Goal: Task Accomplishment & Management: Use online tool/utility

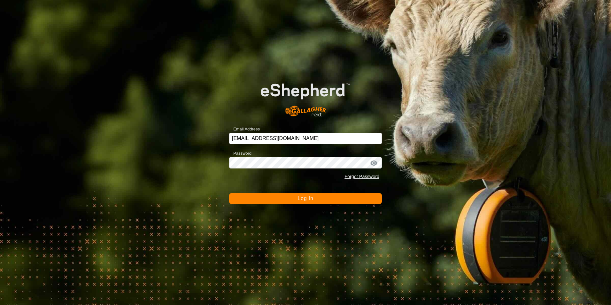
click at [307, 198] on span "Log In" at bounding box center [306, 198] width 16 height 5
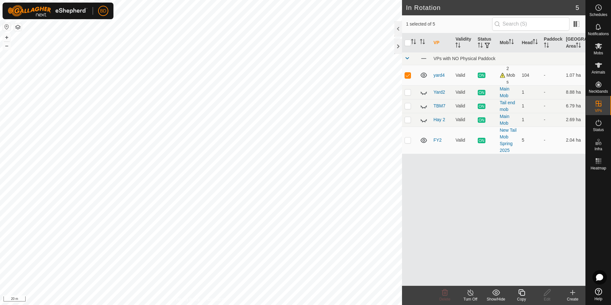
click at [572, 293] on icon at bounding box center [573, 293] width 4 height 0
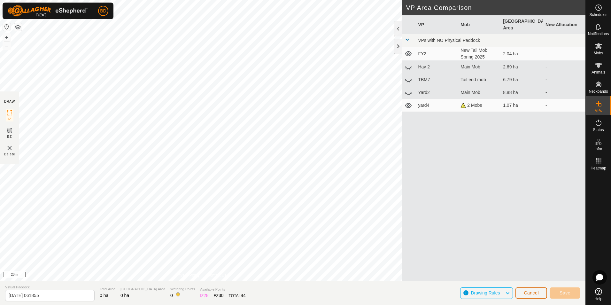
click at [531, 291] on span "Cancel" at bounding box center [531, 292] width 15 height 5
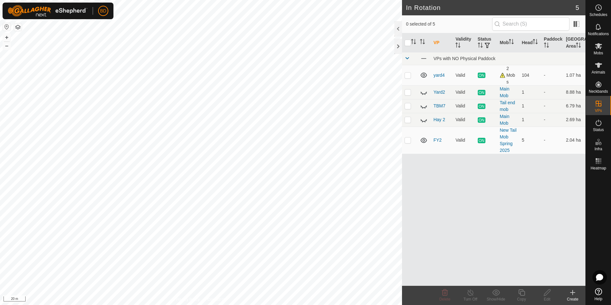
click at [572, 294] on icon at bounding box center [573, 293] width 8 height 8
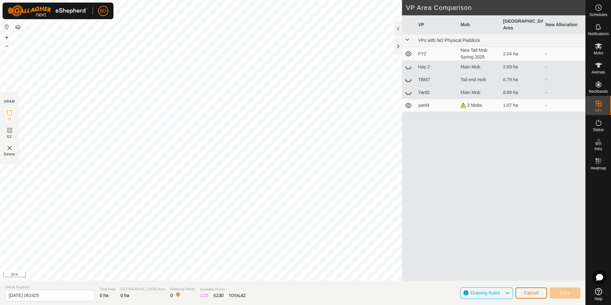
click at [536, 293] on span "Cancel" at bounding box center [531, 292] width 15 height 5
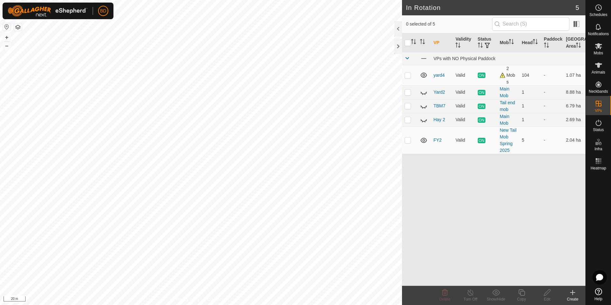
checkbox input "true"
click at [522, 297] on div "Copy" at bounding box center [522, 299] width 26 height 6
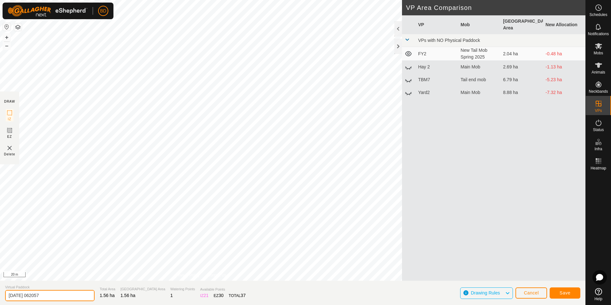
click at [59, 295] on input "[DATE] 062057" at bounding box center [50, 295] width 90 height 11
drag, startPoint x: 58, startPoint y: 295, endPoint x: -1, endPoint y: 293, distance: 59.5
click at [0, 293] on html "BD Schedules Notifications Mobs Animals Neckbands VPs Status Infra Heatmap Help…" at bounding box center [305, 152] width 611 height 305
type input "Yard6"
click at [569, 294] on span "Save" at bounding box center [565, 292] width 11 height 5
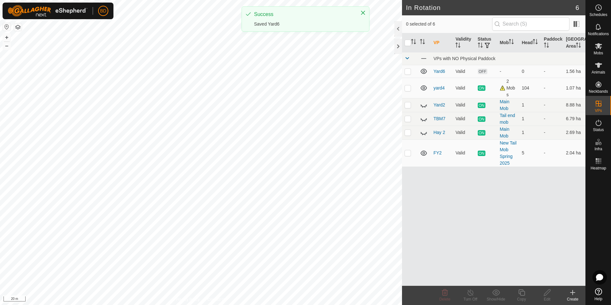
checkbox input "true"
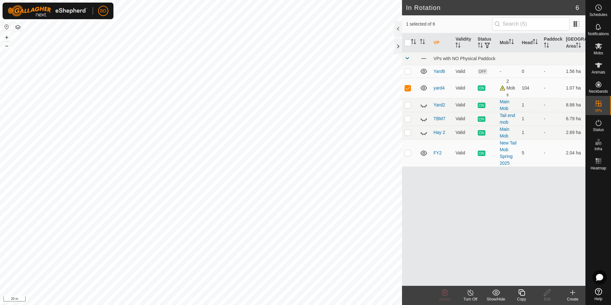
click at [470, 295] on icon at bounding box center [471, 293] width 8 height 8
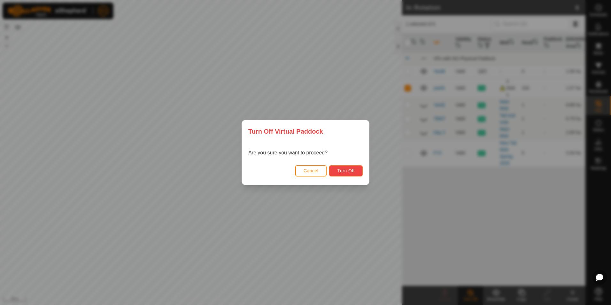
click at [352, 172] on span "Turn Off" at bounding box center [346, 170] width 18 height 5
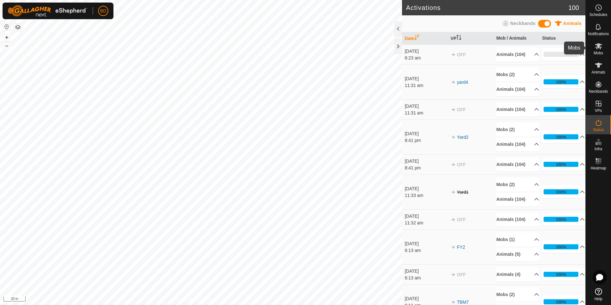
click at [601, 50] on icon at bounding box center [599, 46] width 8 height 8
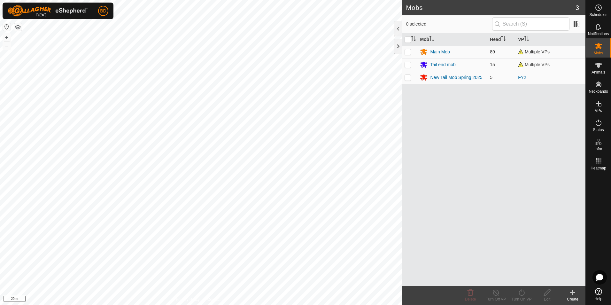
click at [409, 52] on p-checkbox at bounding box center [408, 51] width 6 height 5
checkbox input "true"
click at [407, 67] on p-checkbox at bounding box center [408, 64] width 6 height 5
checkbox input "true"
click at [520, 296] on div "Turn On VP" at bounding box center [522, 299] width 26 height 6
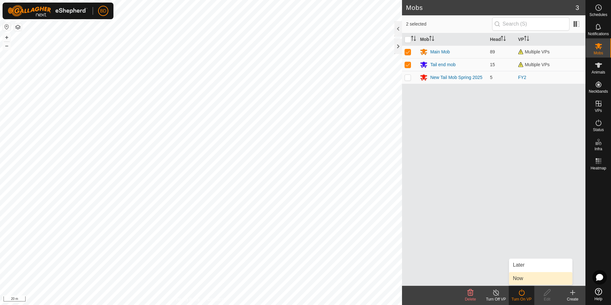
click at [523, 279] on link "Now" at bounding box center [540, 278] width 63 height 13
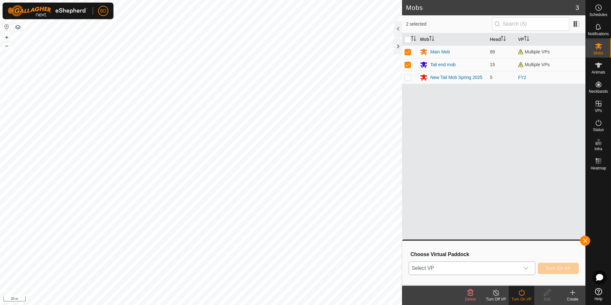
click at [511, 266] on span "Select VP" at bounding box center [464, 268] width 110 height 13
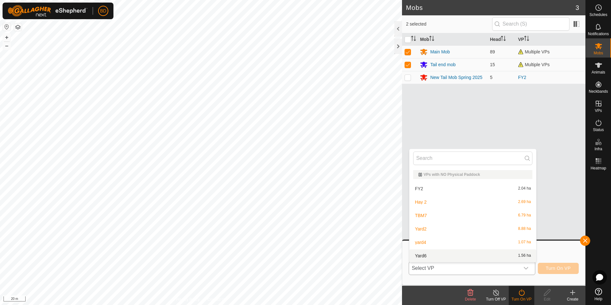
click at [429, 253] on li "Yard6 1.56 ha" at bounding box center [473, 255] width 127 height 13
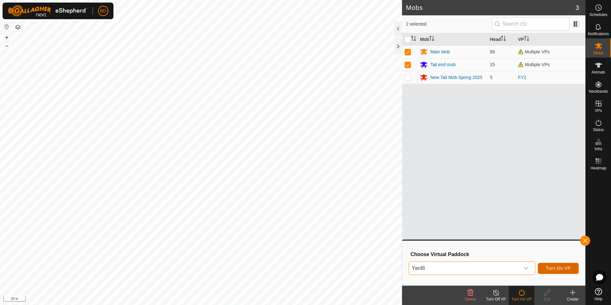
click at [564, 268] on span "Turn On VP" at bounding box center [558, 268] width 25 height 5
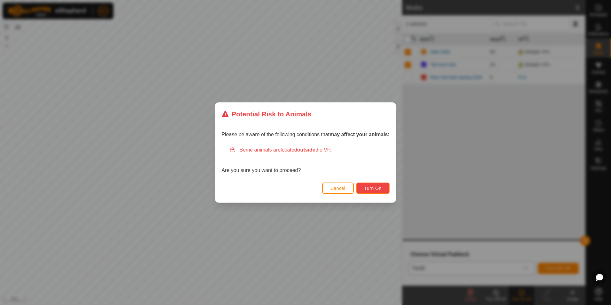
click at [381, 187] on span "Turn On" at bounding box center [373, 188] width 17 height 5
